Goal: Find specific page/section: Find specific page/section

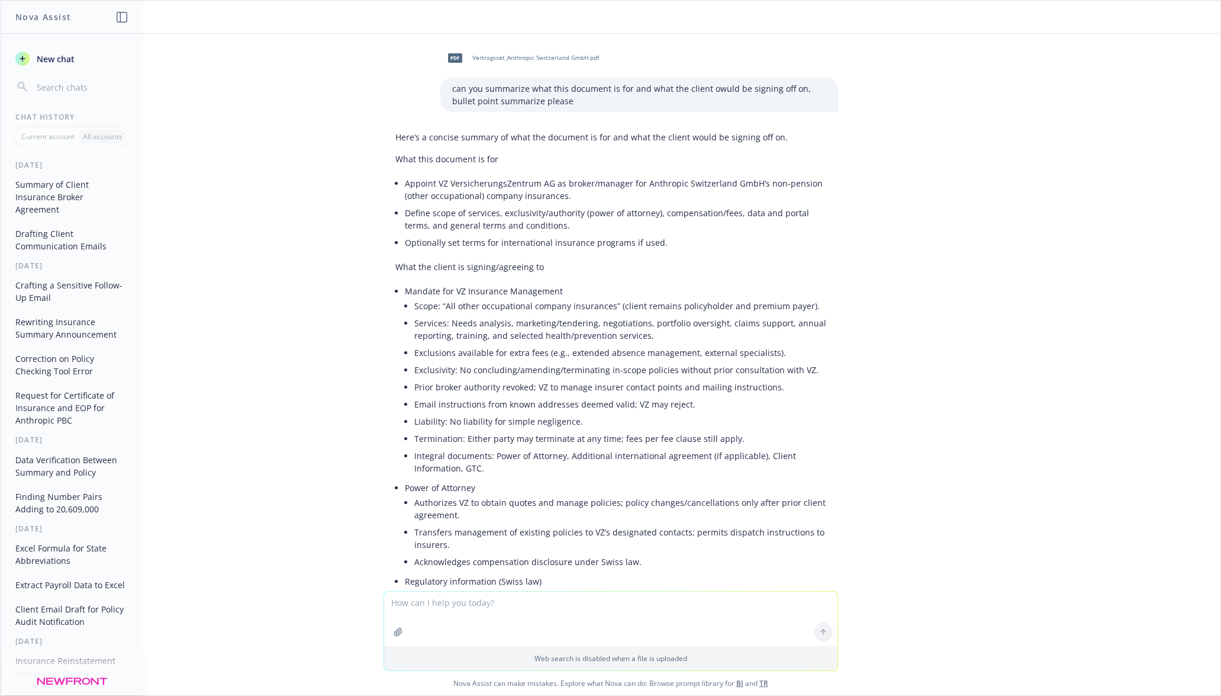
scroll to position [1137, 0]
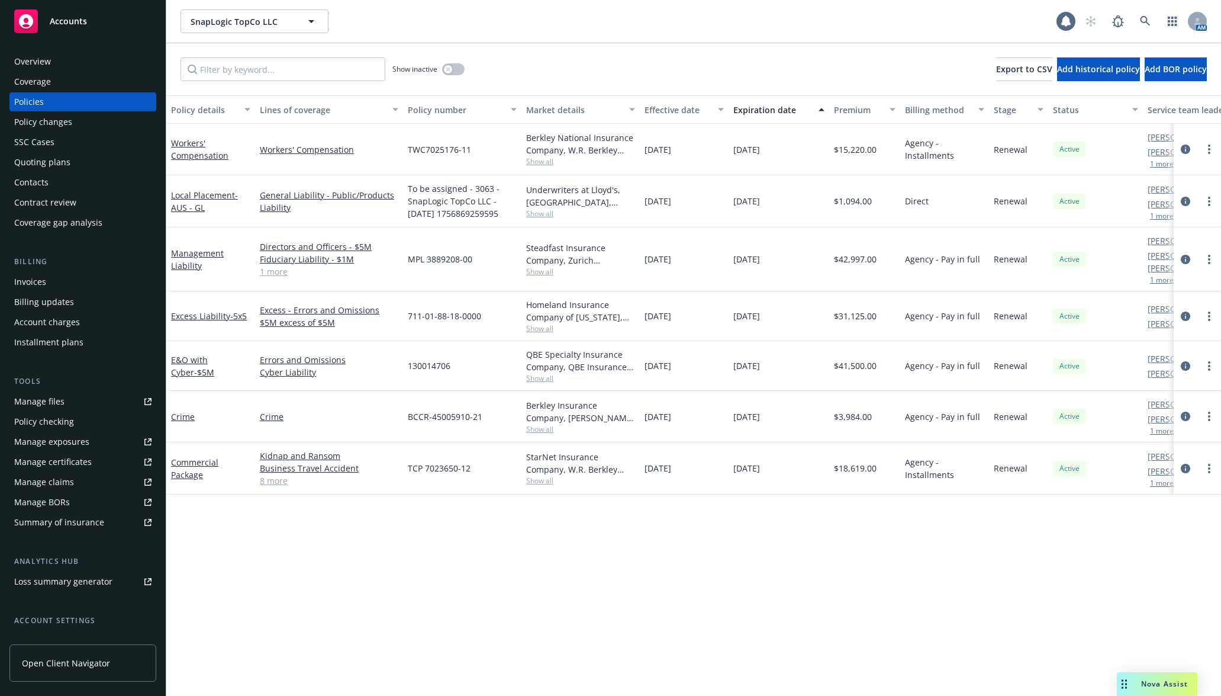
click at [49, 284] on div "Invoices" at bounding box center [82, 281] width 137 height 19
